Goal: Task Accomplishment & Management: Manage account settings

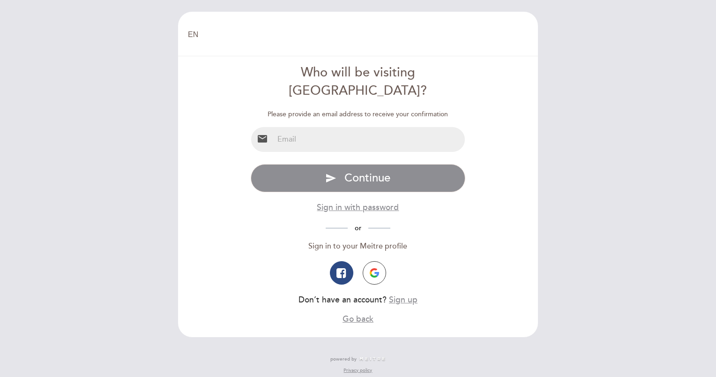
click at [321, 127] on input "email" at bounding box center [370, 139] width 192 height 25
type input "[EMAIL_ADDRESS][DOMAIN_NAME]"
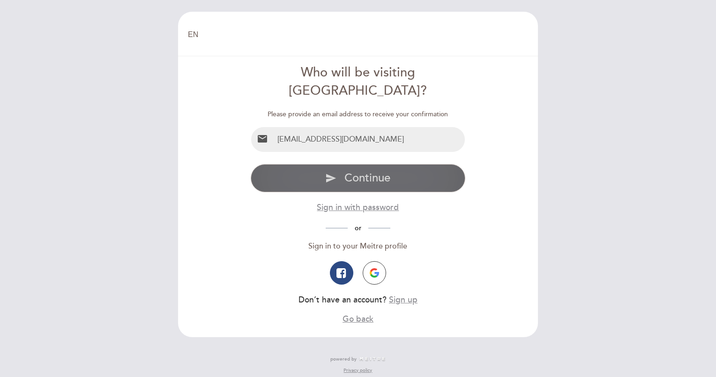
click at [329, 172] on icon "send" at bounding box center [330, 177] width 11 height 11
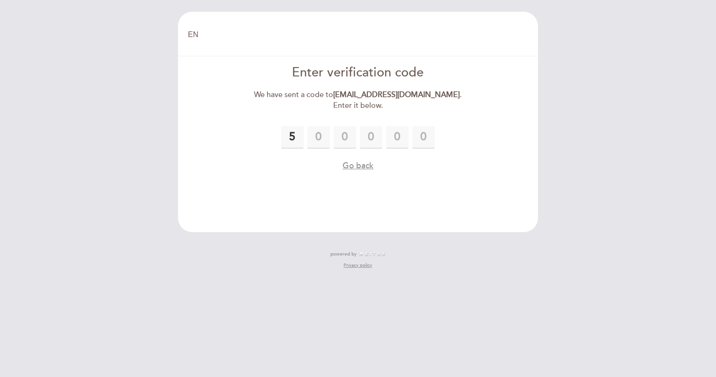
type input "5"
type input "9"
type input "1"
type input "6"
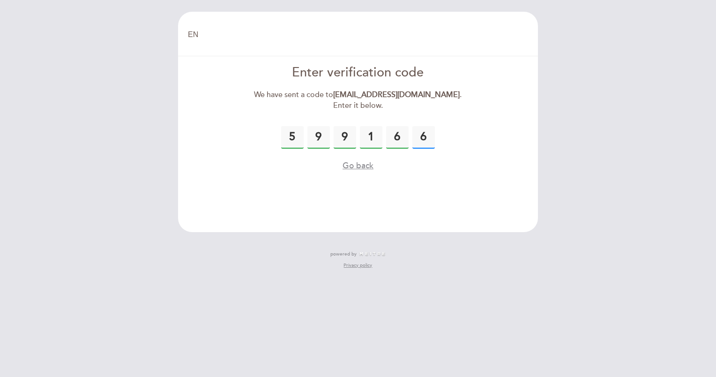
type input "6"
